Goal: Information Seeking & Learning: Learn about a topic

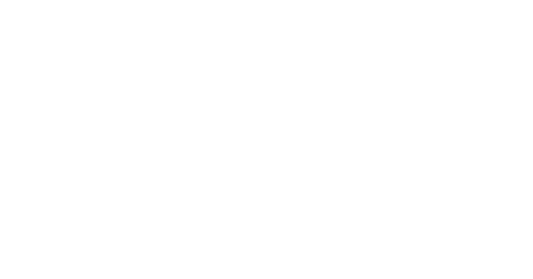
scroll to position [622, 0]
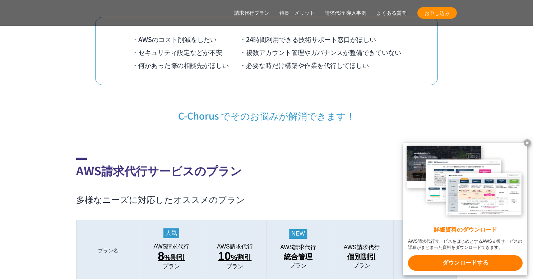
drag, startPoint x: 526, startPoint y: 138, endPoint x: 527, endPoint y: 144, distance: 5.8
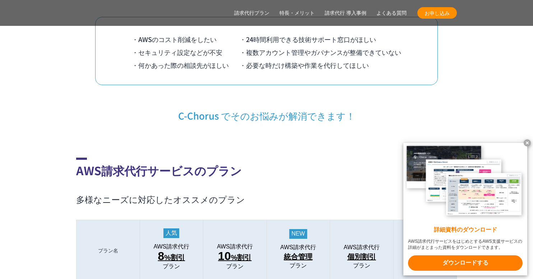
click at [525, 141] on x-t at bounding box center [526, 142] width 7 height 7
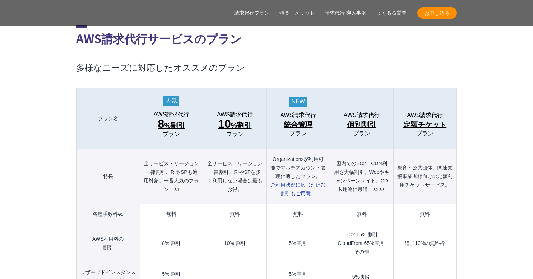
scroll to position [766, 0]
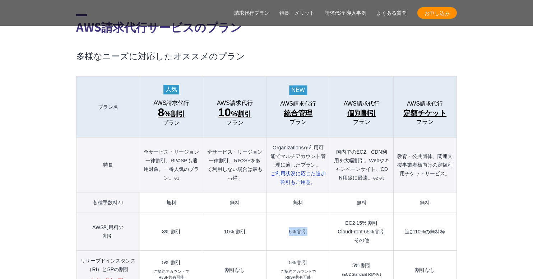
drag, startPoint x: 287, startPoint y: 213, endPoint x: 315, endPoint y: 214, distance: 27.7
click at [315, 214] on td "5% 割引" at bounding box center [297, 232] width 63 height 38
click at [312, 220] on td "5% 割引" at bounding box center [297, 232] width 63 height 38
click at [233, 218] on td "10% 割引" at bounding box center [234, 232] width 63 height 38
click at [248, 215] on td "10% 割引" at bounding box center [234, 232] width 63 height 38
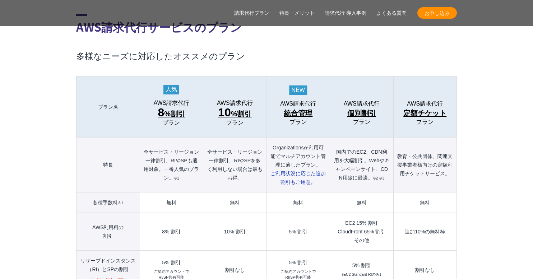
click at [240, 220] on td "10% 割引" at bounding box center [234, 232] width 63 height 38
click at [164, 219] on td "8% 割引" at bounding box center [171, 232] width 63 height 38
drag, startPoint x: 180, startPoint y: 216, endPoint x: 148, endPoint y: 218, distance: 32.0
click at [148, 218] on td "8% 割引" at bounding box center [171, 232] width 63 height 38
click at [183, 251] on td "5% 割引 ご契約アカウントで RI/SP共有可能" at bounding box center [171, 270] width 63 height 39
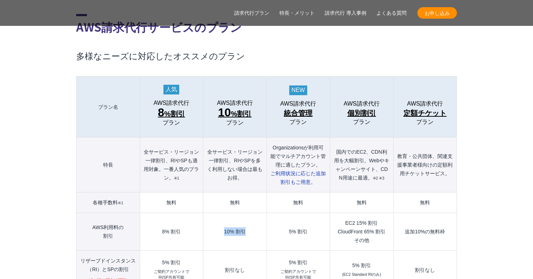
drag, startPoint x: 258, startPoint y: 224, endPoint x: 211, endPoint y: 223, distance: 46.7
click at [211, 223] on td "10% 割引" at bounding box center [234, 232] width 63 height 38
click at [227, 222] on td "10% 割引" at bounding box center [234, 232] width 63 height 38
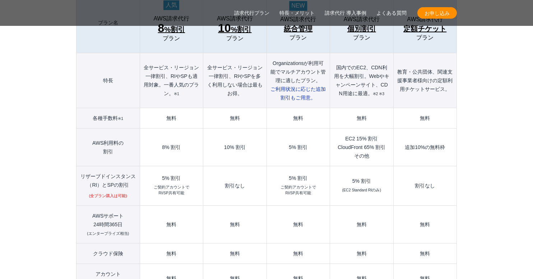
scroll to position [862, 0]
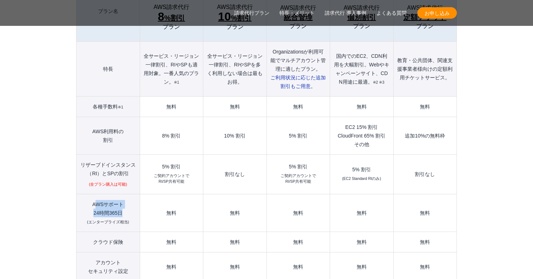
drag, startPoint x: 95, startPoint y: 191, endPoint x: 128, endPoint y: 195, distance: 33.7
click at [128, 195] on th "AWSサポート 24時間365日 (エンタープライズ相当)" at bounding box center [108, 213] width 64 height 38
click at [94, 195] on th "AWSサポート 24時間365日 (エンタープライズ相当)" at bounding box center [108, 213] width 64 height 38
drag, startPoint x: 94, startPoint y: 197, endPoint x: 127, endPoint y: 197, distance: 33.4
click at [127, 197] on th "AWSサポート 24時間365日 (エンタープライズ相当)" at bounding box center [108, 213] width 64 height 38
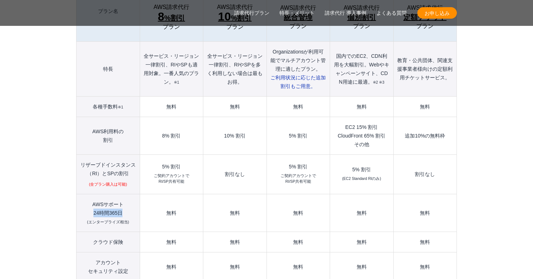
click at [127, 197] on th "AWSサポート 24時間365日 (エンタープライズ相当)" at bounding box center [108, 213] width 64 height 38
drag, startPoint x: 152, startPoint y: 225, endPoint x: 309, endPoint y: 224, distance: 158.0
click at [309, 232] on tr "クラウド保険 無料 無料 無料 無料 無料" at bounding box center [266, 242] width 380 height 20
click at [309, 232] on td "無料" at bounding box center [297, 242] width 63 height 20
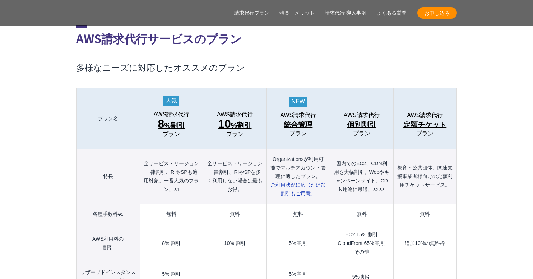
scroll to position [766, 0]
